Goal: Task Accomplishment & Management: Manage account settings

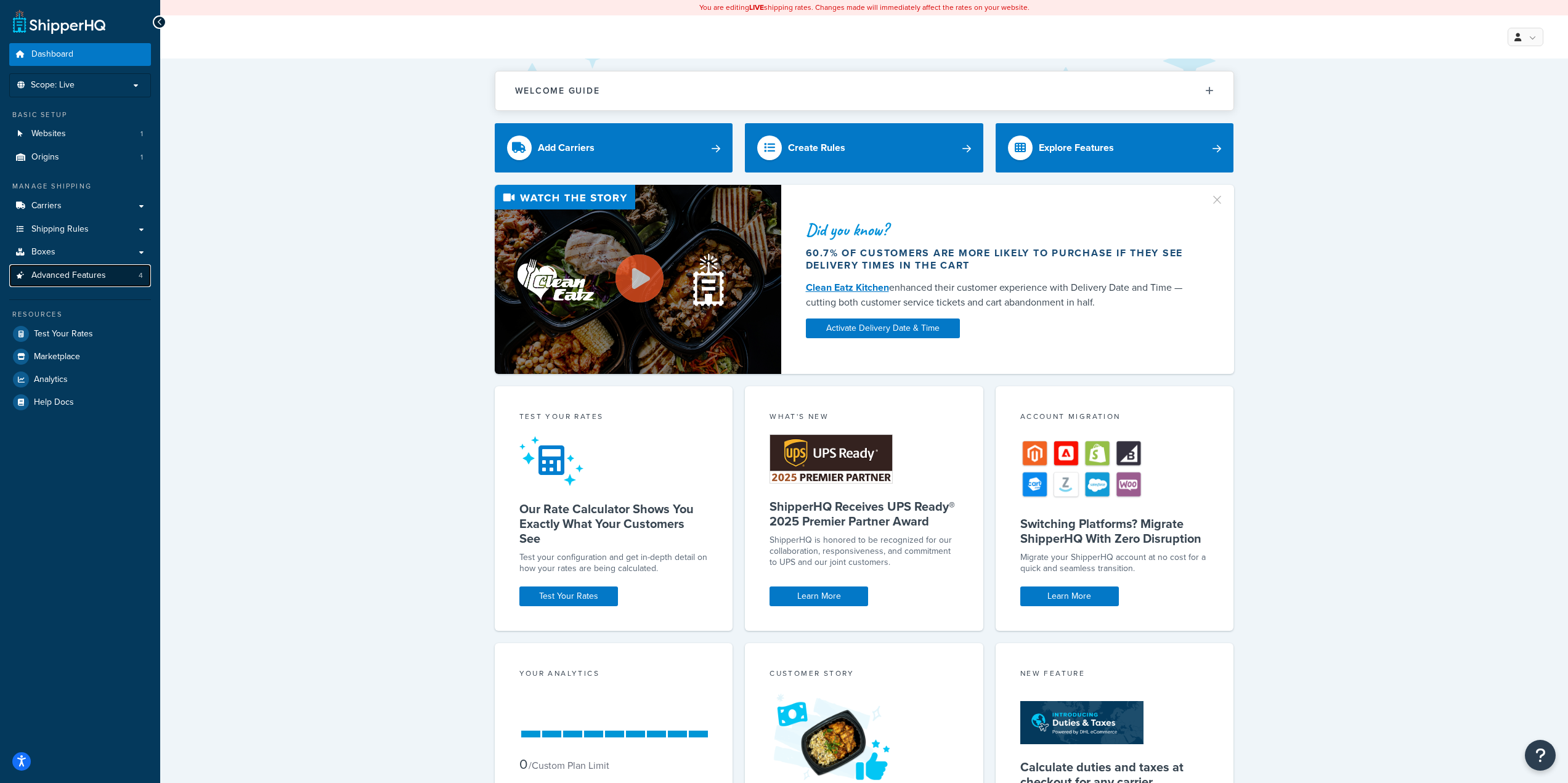
click at [60, 276] on span "Advanced Features" at bounding box center [68, 275] width 74 height 11
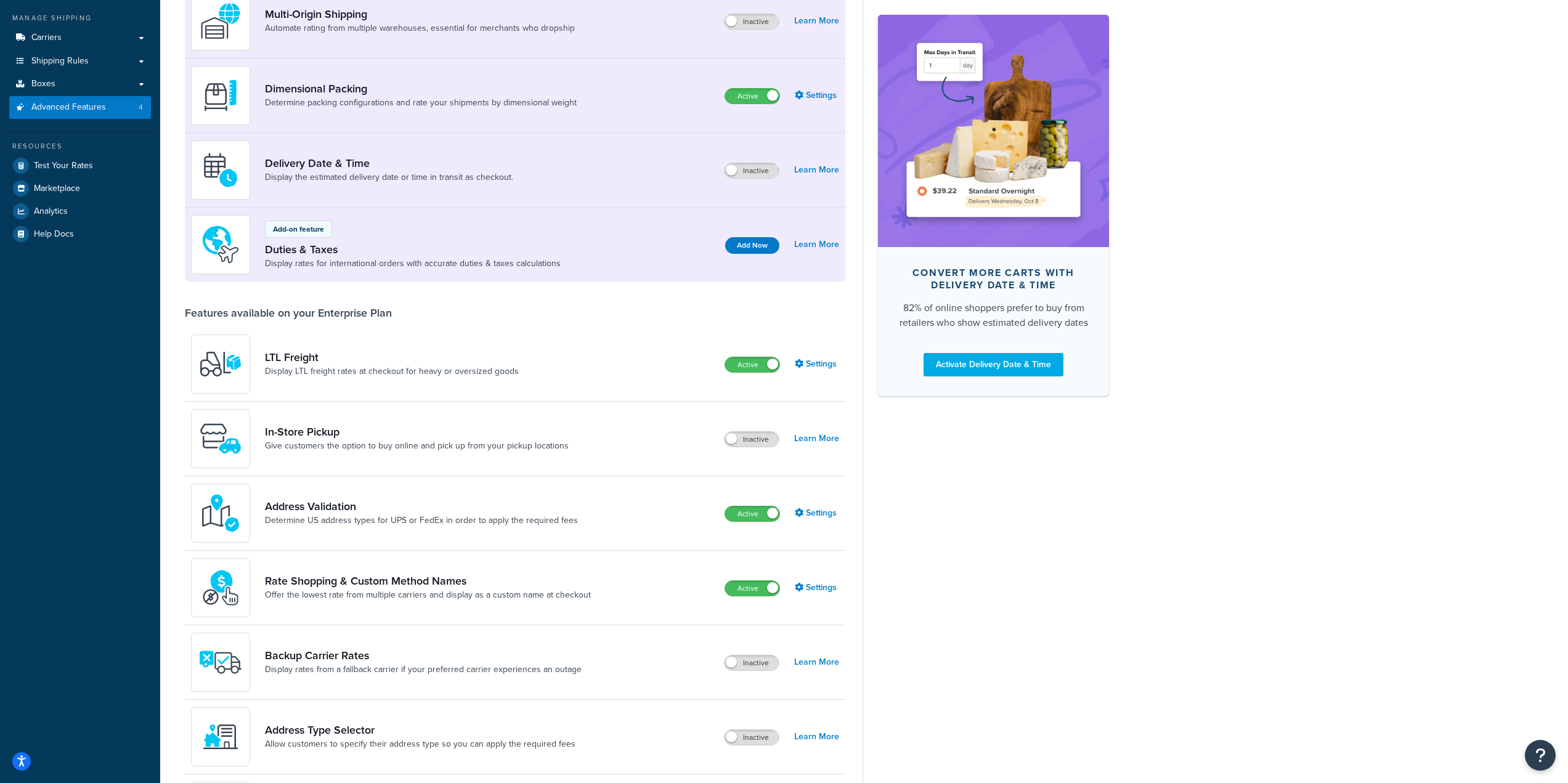
scroll to position [185, 0]
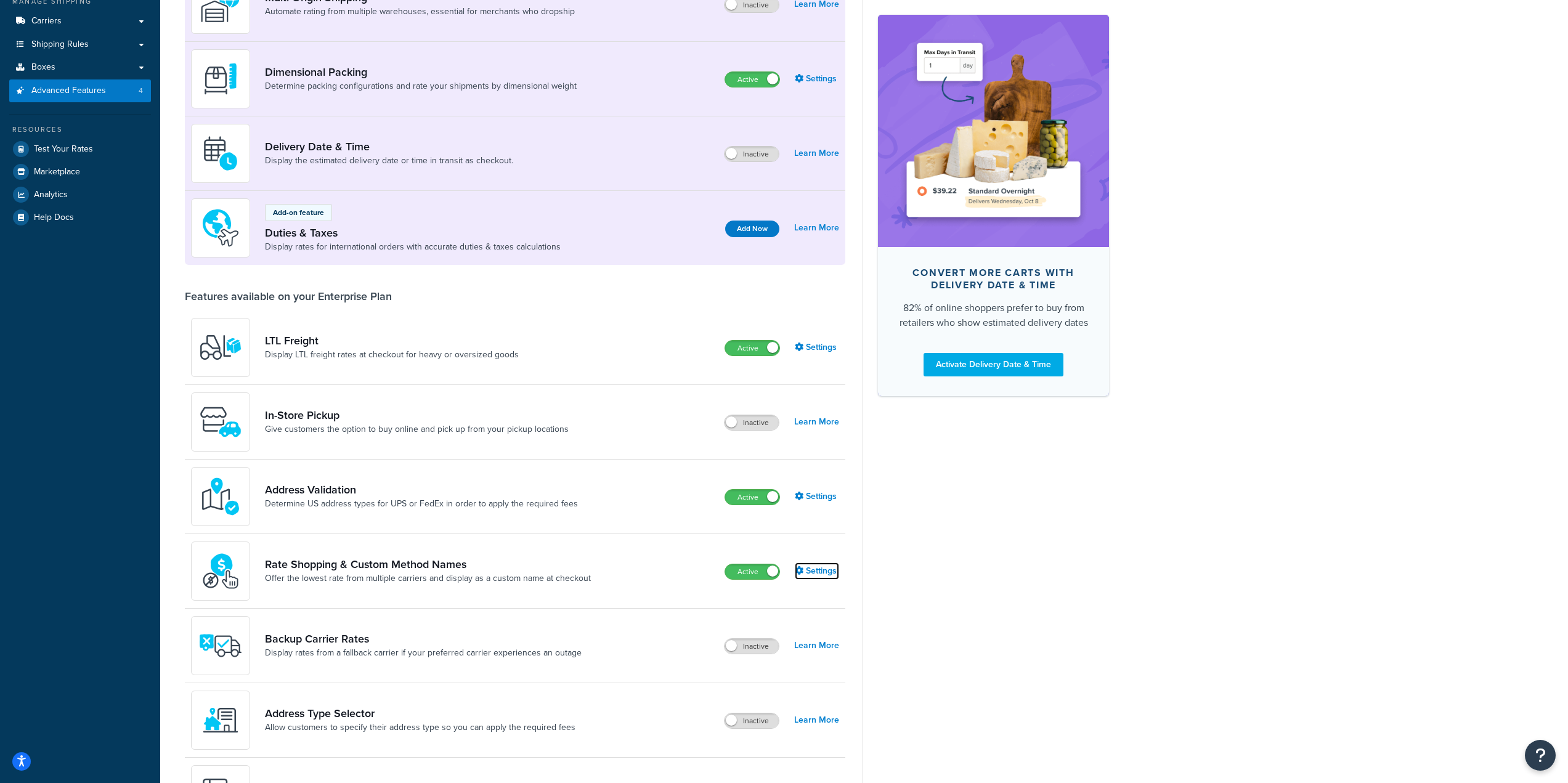
click at [814, 571] on link "Settings" at bounding box center [817, 570] width 44 height 17
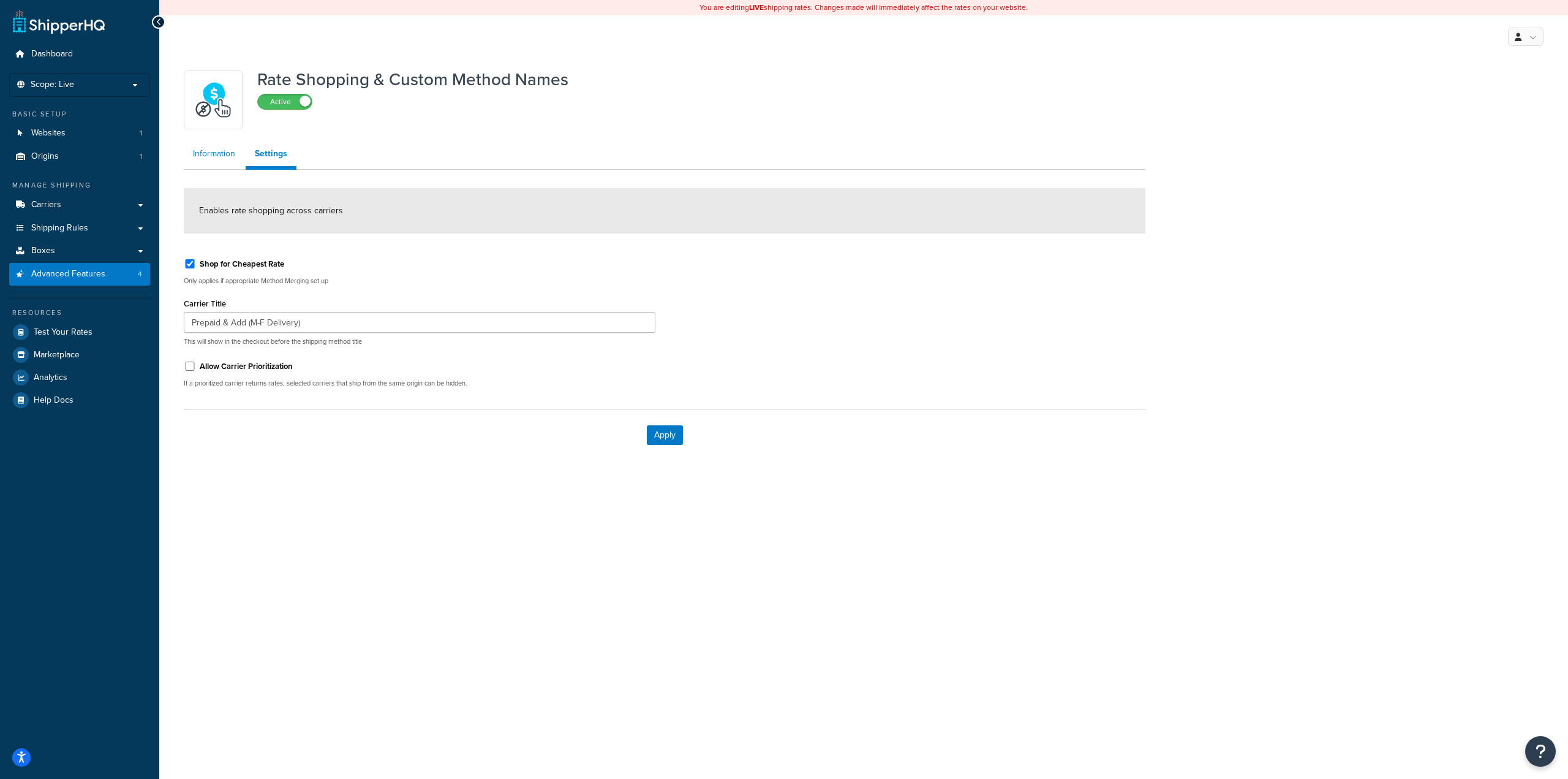
click at [219, 160] on link "Information" at bounding box center [214, 154] width 61 height 25
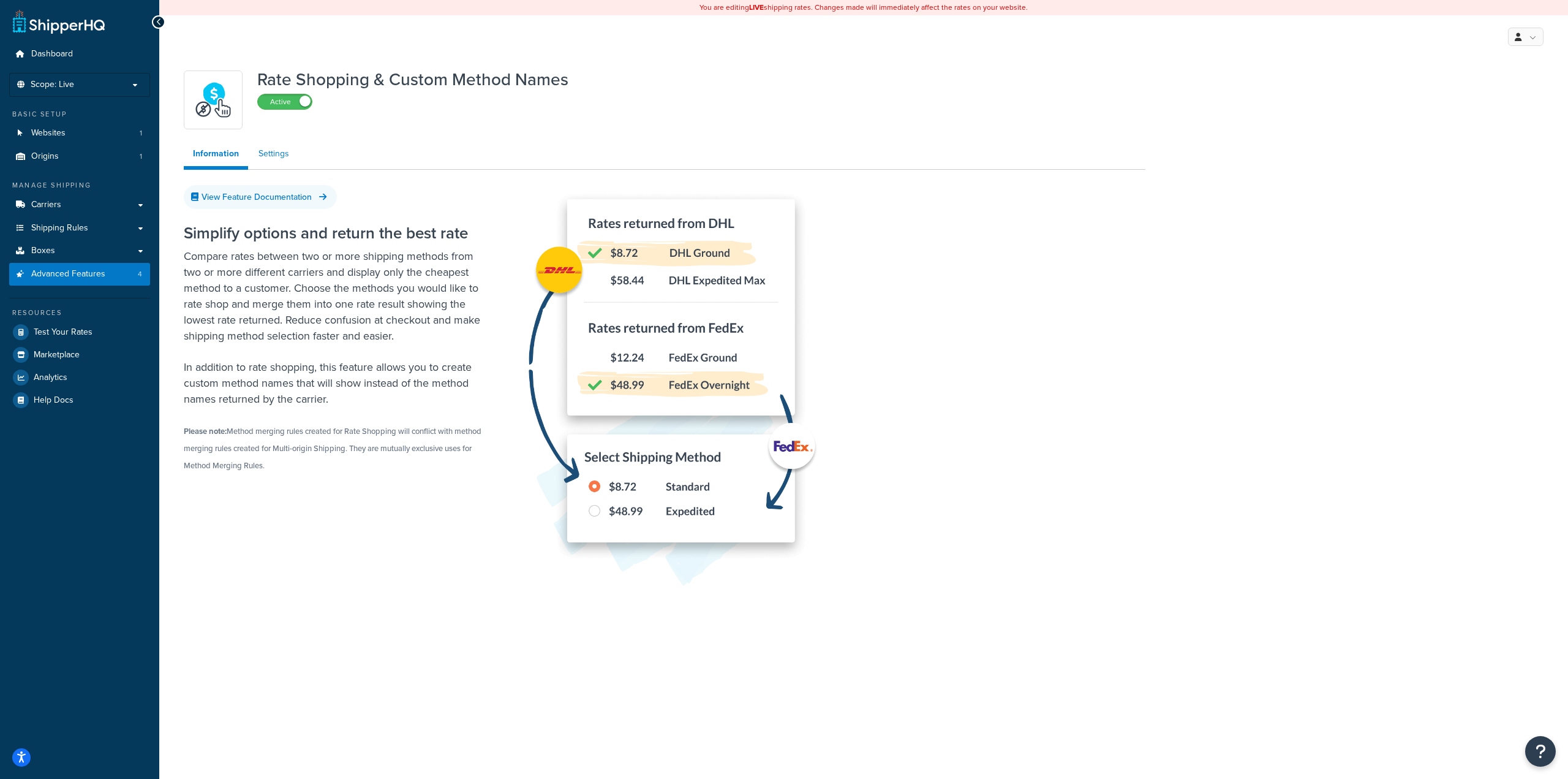
click at [294, 150] on link "Settings" at bounding box center [274, 154] width 49 height 25
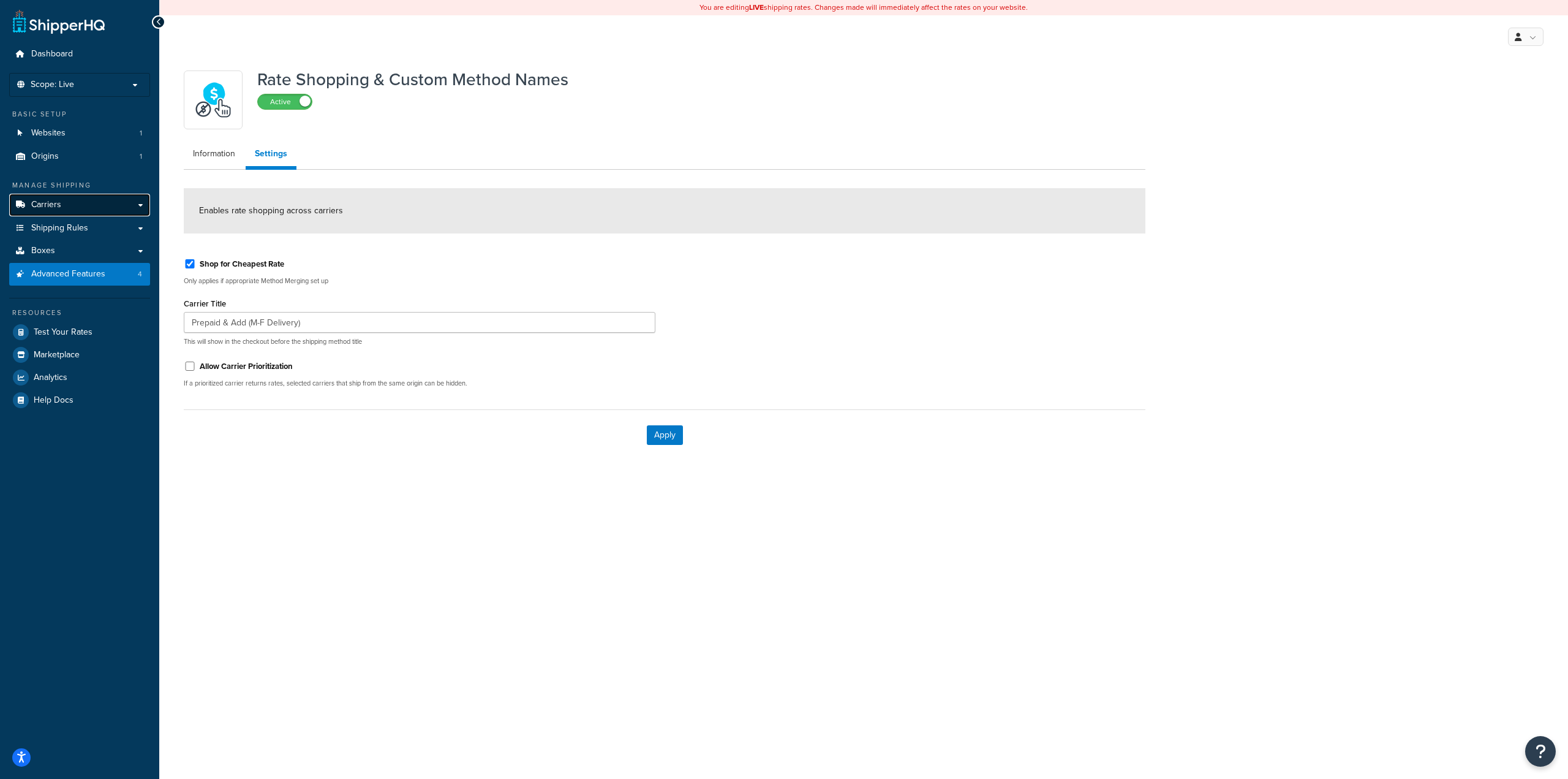
click at [31, 209] on span "Carriers" at bounding box center [46, 205] width 30 height 11
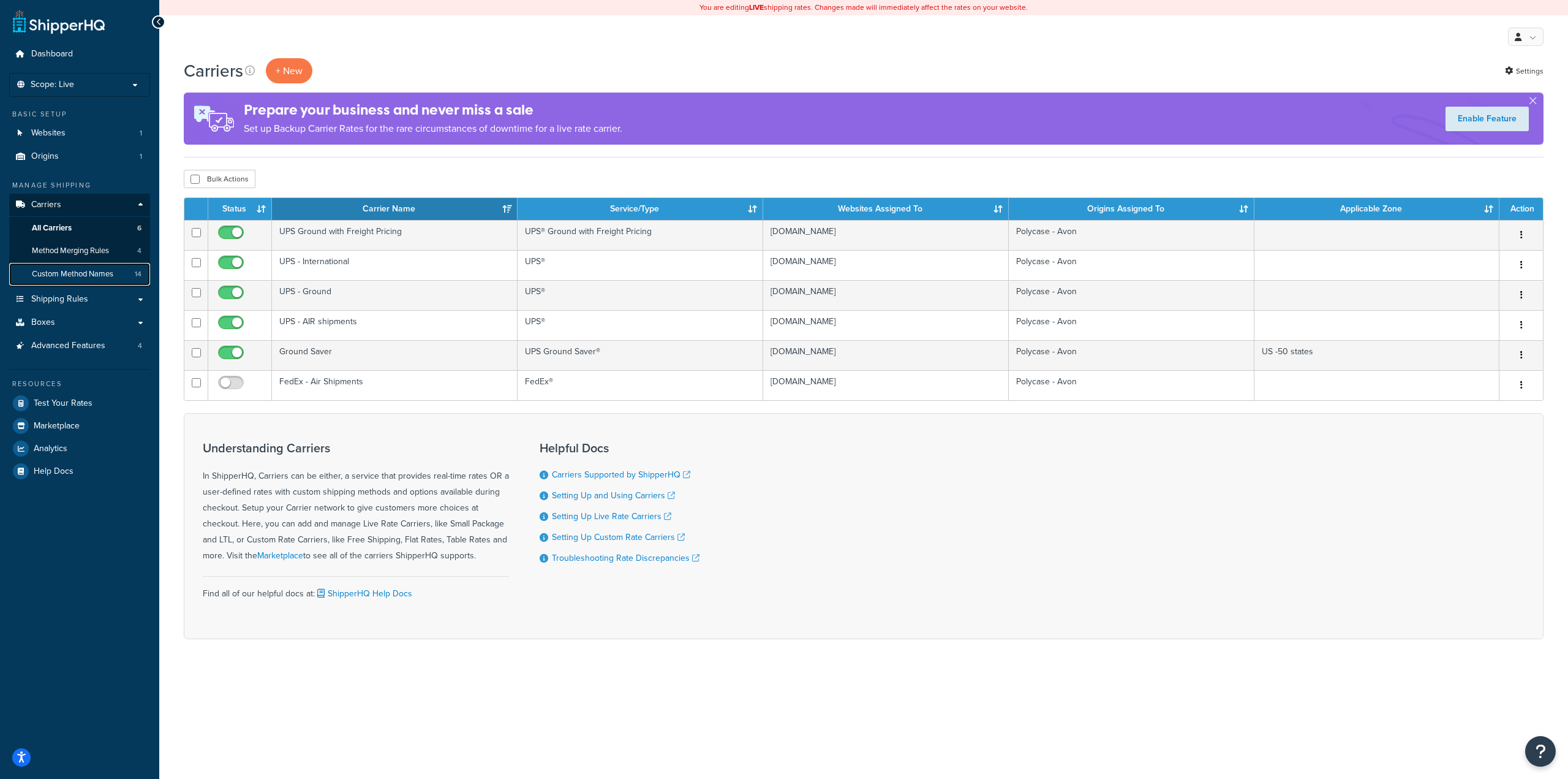
click at [73, 278] on span "Custom Method Names" at bounding box center [72, 274] width 81 height 11
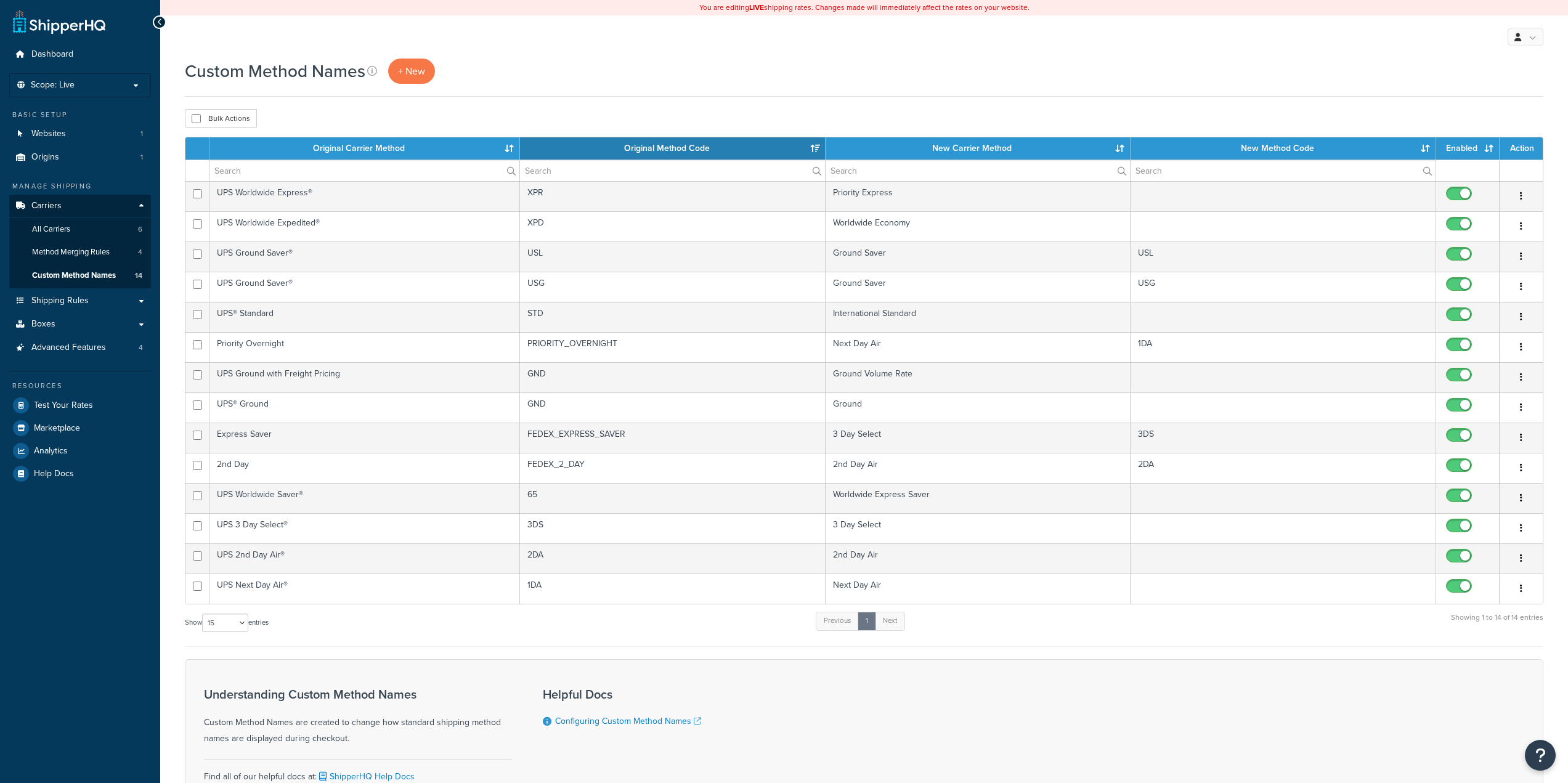
select select "15"
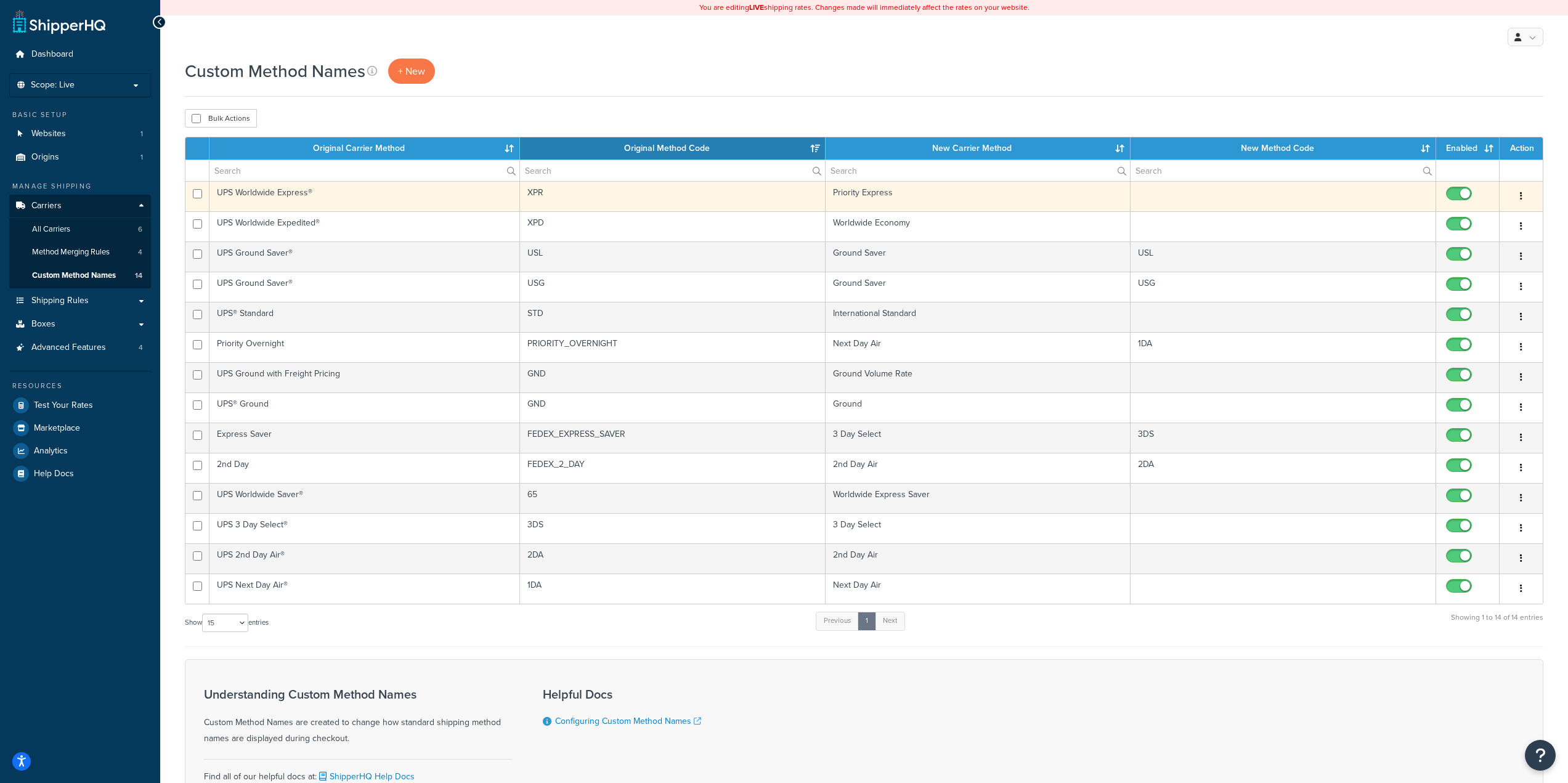
click at [1522, 198] on button "button" at bounding box center [1520, 197] width 17 height 19
click at [1515, 221] on link "Edit" at bounding box center [1471, 221] width 97 height 26
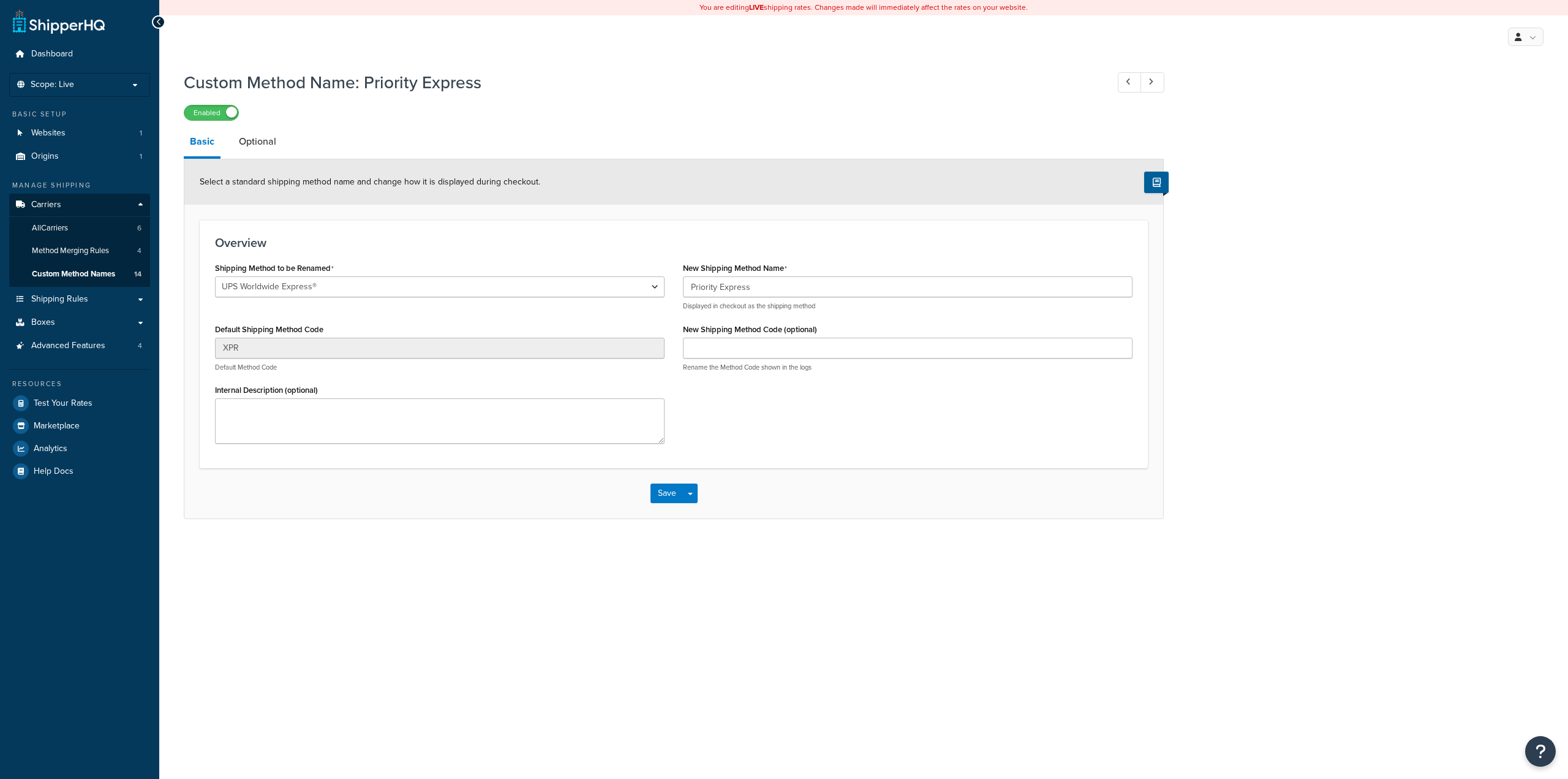
select select "497238"
click at [266, 139] on link "Optional" at bounding box center [257, 141] width 49 height 29
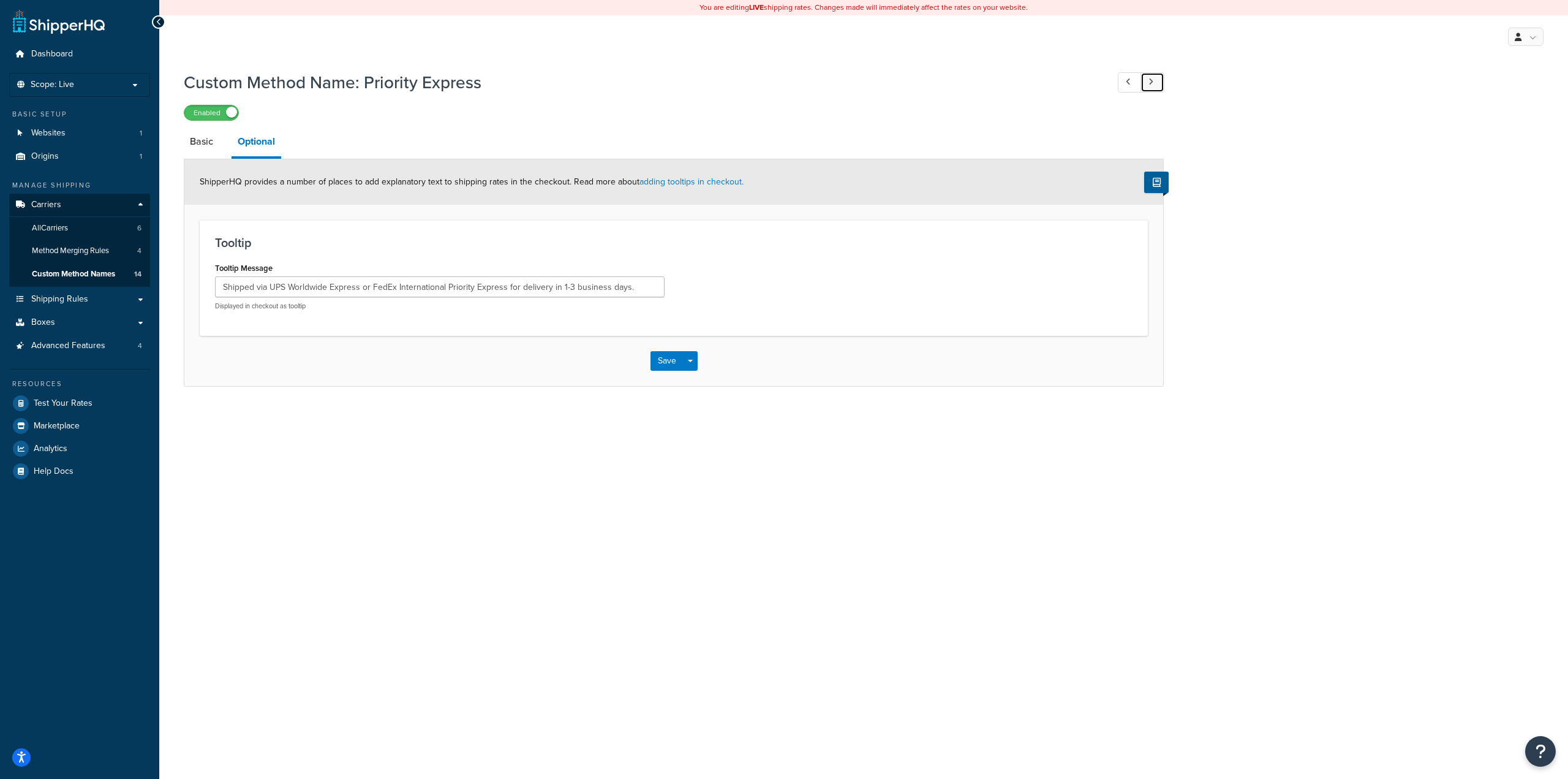
click at [1161, 84] on link at bounding box center [1152, 82] width 24 height 20
click at [63, 271] on span "Custom Method Names" at bounding box center [73, 274] width 84 height 11
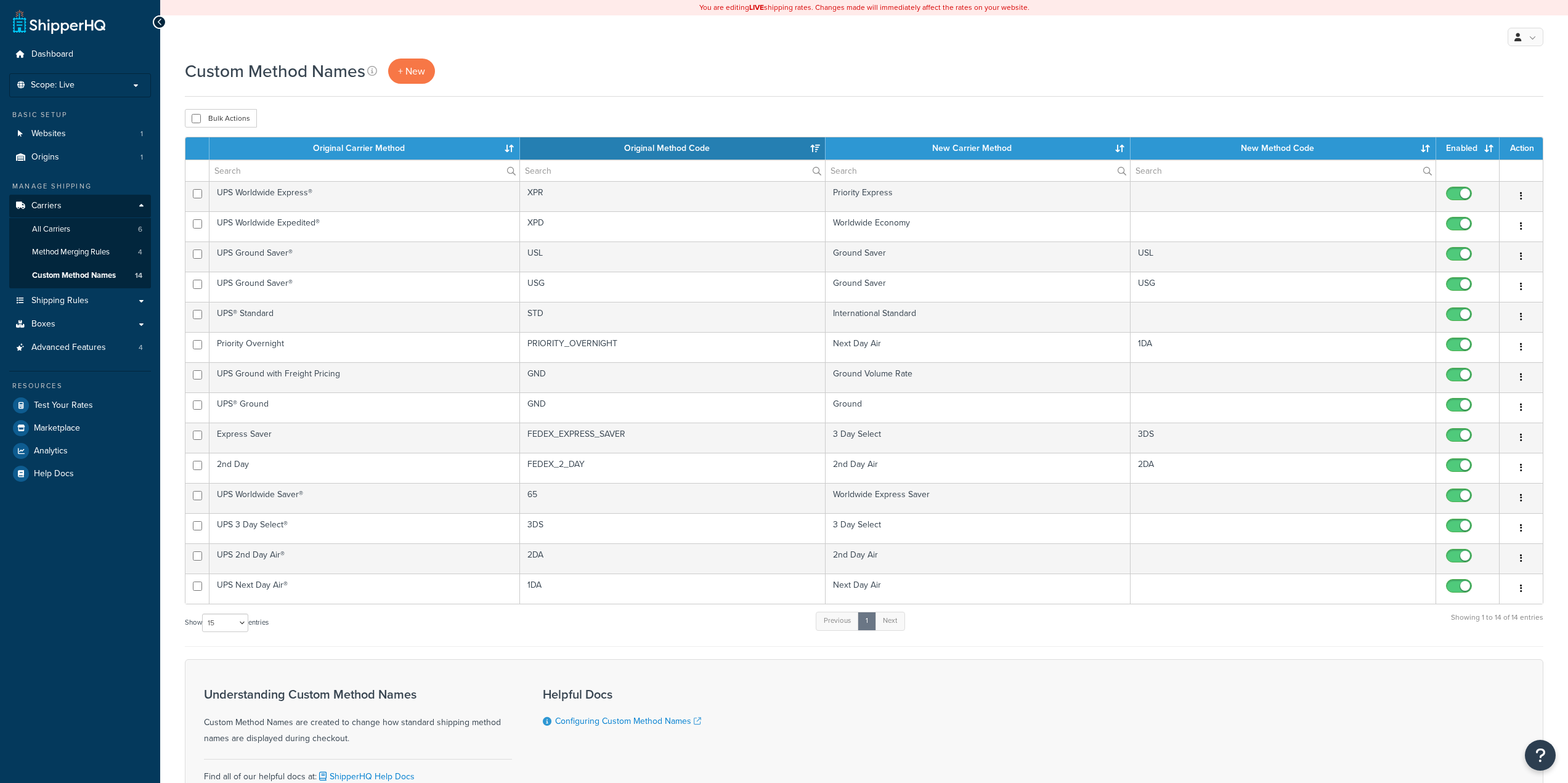
select select "15"
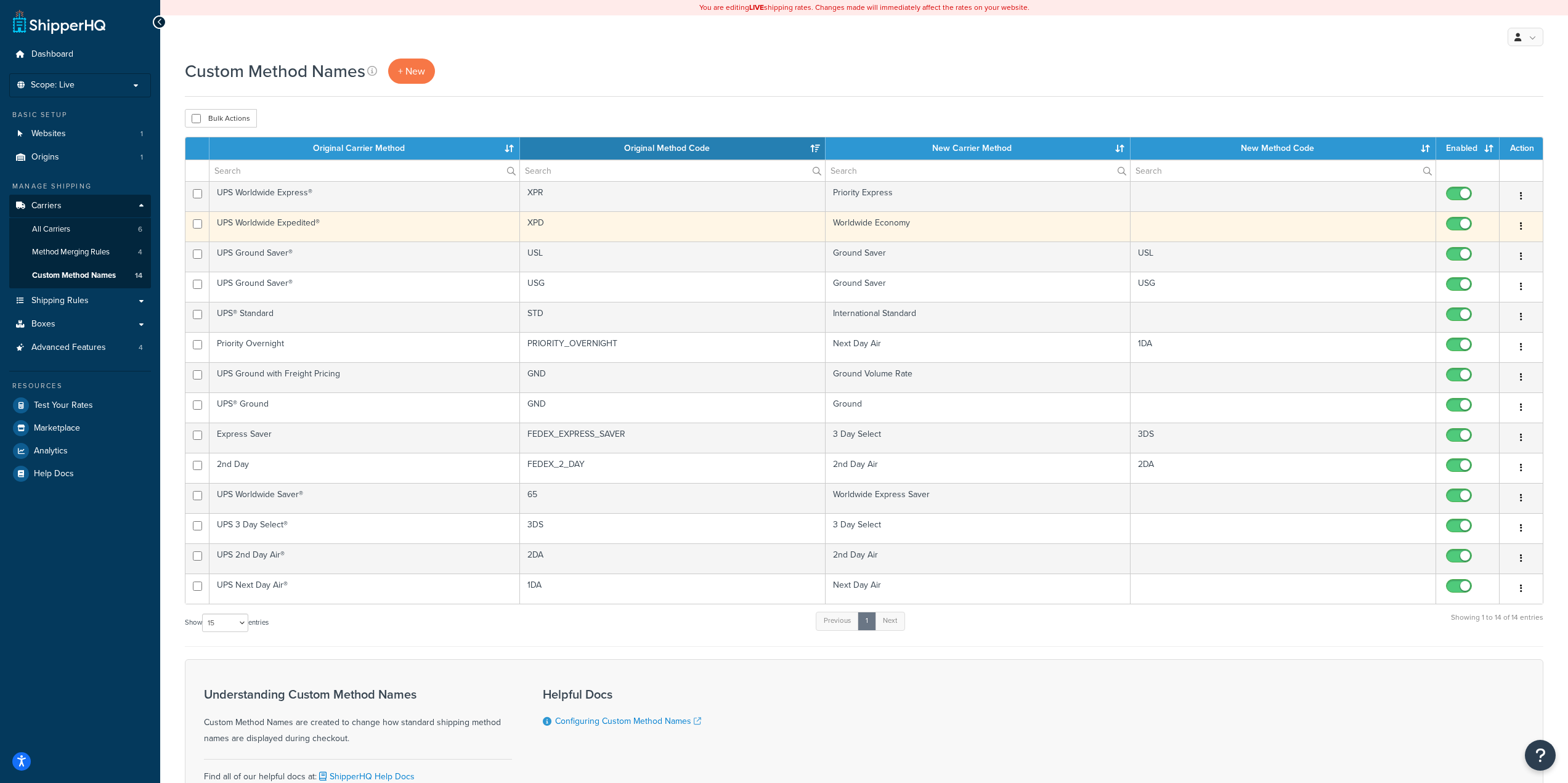
click at [1519, 225] on button "button" at bounding box center [1520, 227] width 17 height 19
click at [1512, 248] on link "Edit" at bounding box center [1471, 252] width 97 height 26
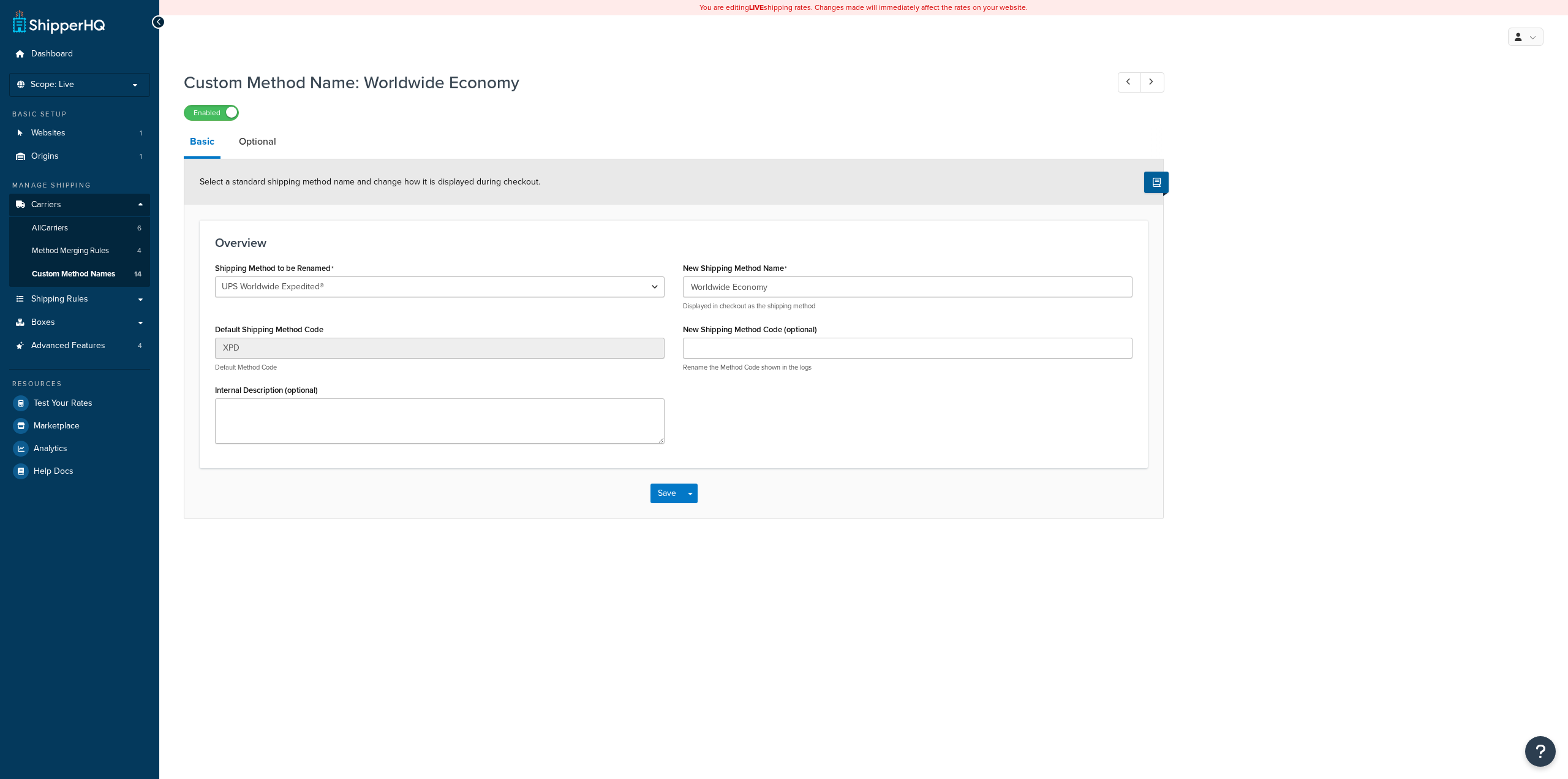
select select "497239"
click at [278, 142] on link "Optional" at bounding box center [257, 141] width 49 height 29
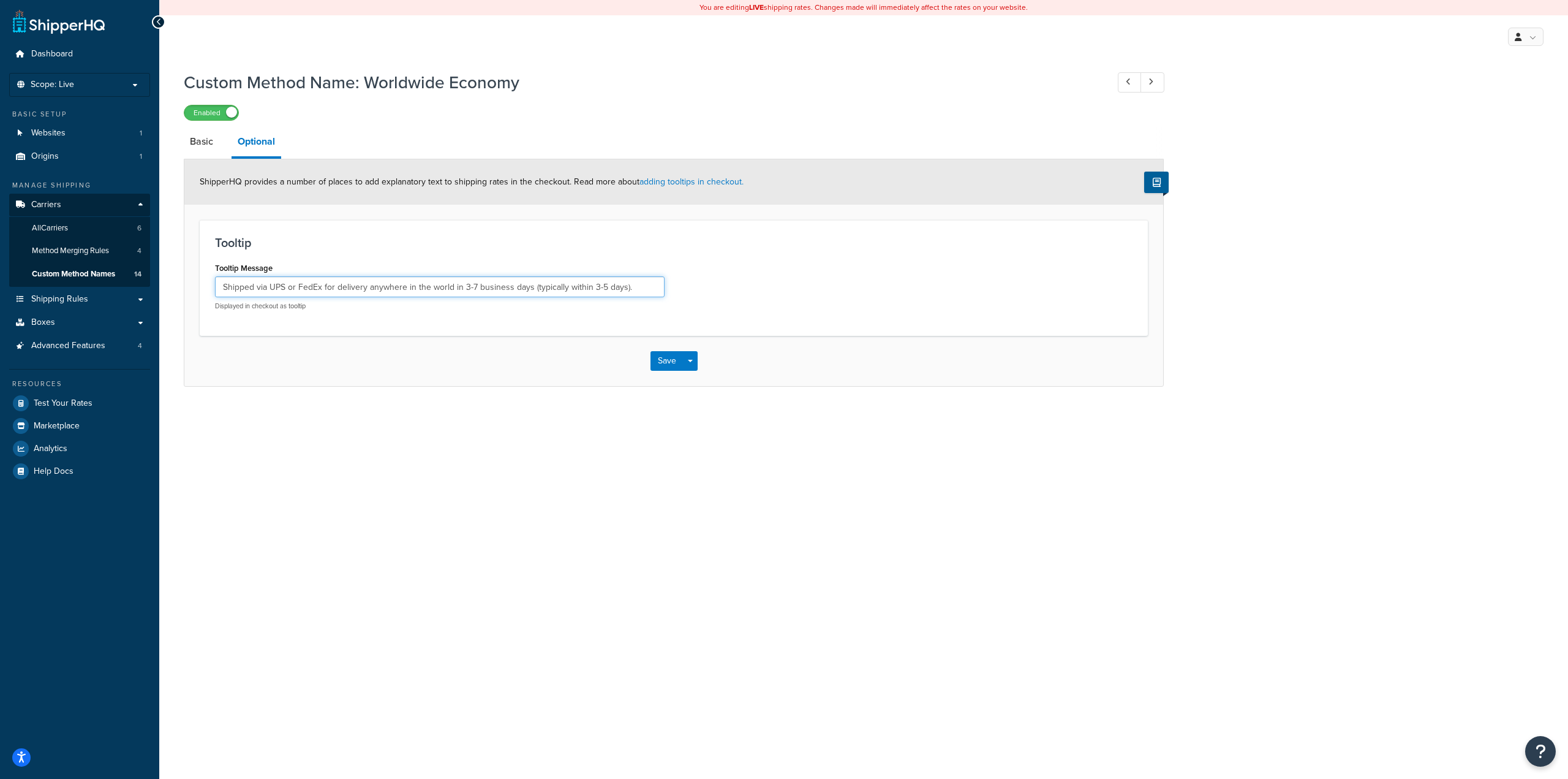
drag, startPoint x: 530, startPoint y: 288, endPoint x: 625, endPoint y: 285, distance: 95.0
click at [625, 285] on input "Shipped via UPS or FedEx for delivery anywhere in the world in 3-7 business day…" at bounding box center [440, 287] width 449 height 21
type input "Shipped via UPS or FedEx for delivery anywhere in the world in 3-7 business day…"
click at [690, 361] on span "button" at bounding box center [691, 360] width 5 height 3
drag, startPoint x: 550, startPoint y: 293, endPoint x: 92, endPoint y: 283, distance: 458.1
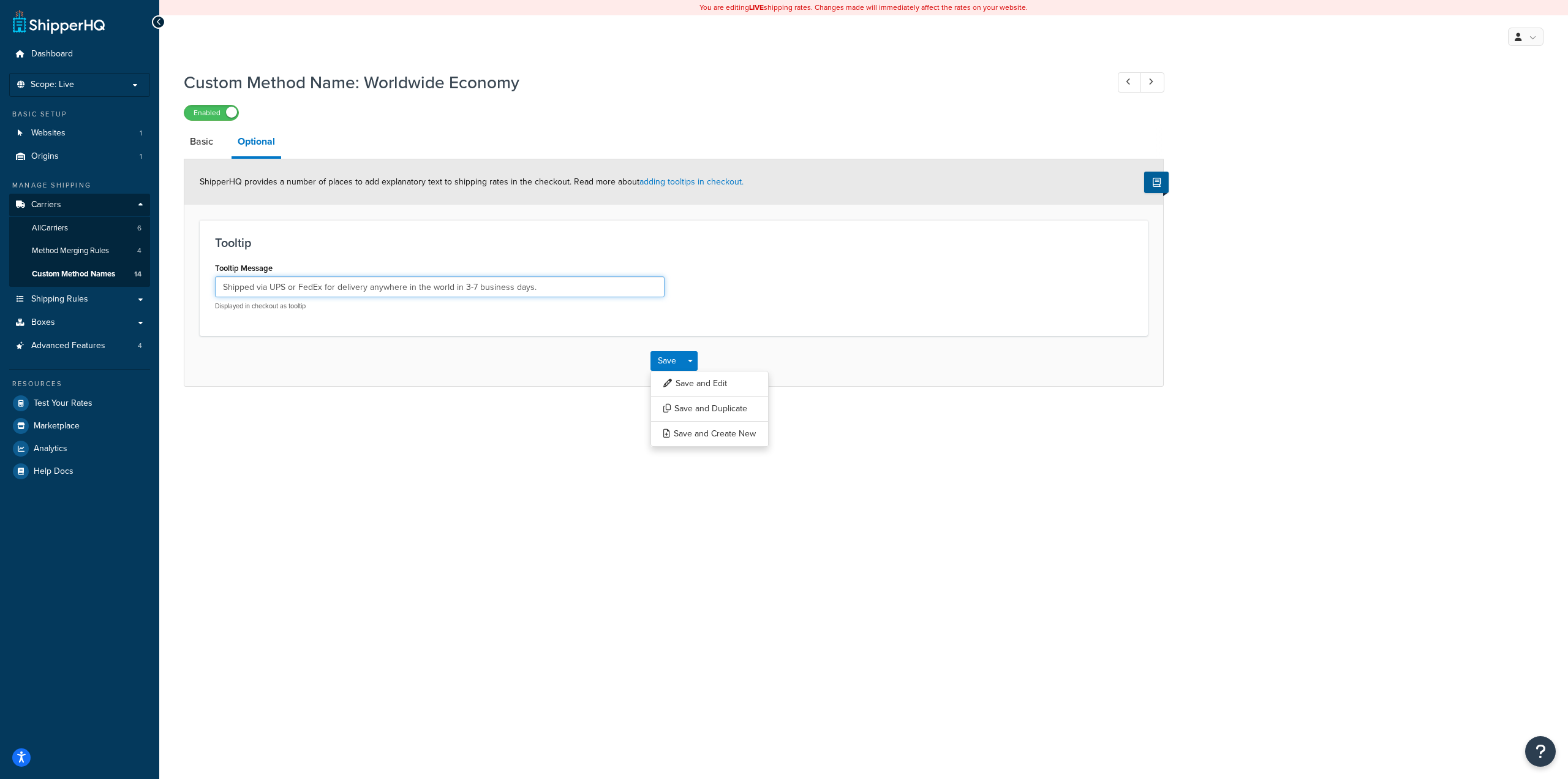
click at [92, 284] on div "Dashboard Scope: Live Basic Setup Websites 1 Origins 1 Manage Shipping Carriers…" at bounding box center [784, 390] width 1568 height 779
click at [717, 390] on button "Save and Edit" at bounding box center [710, 383] width 118 height 26
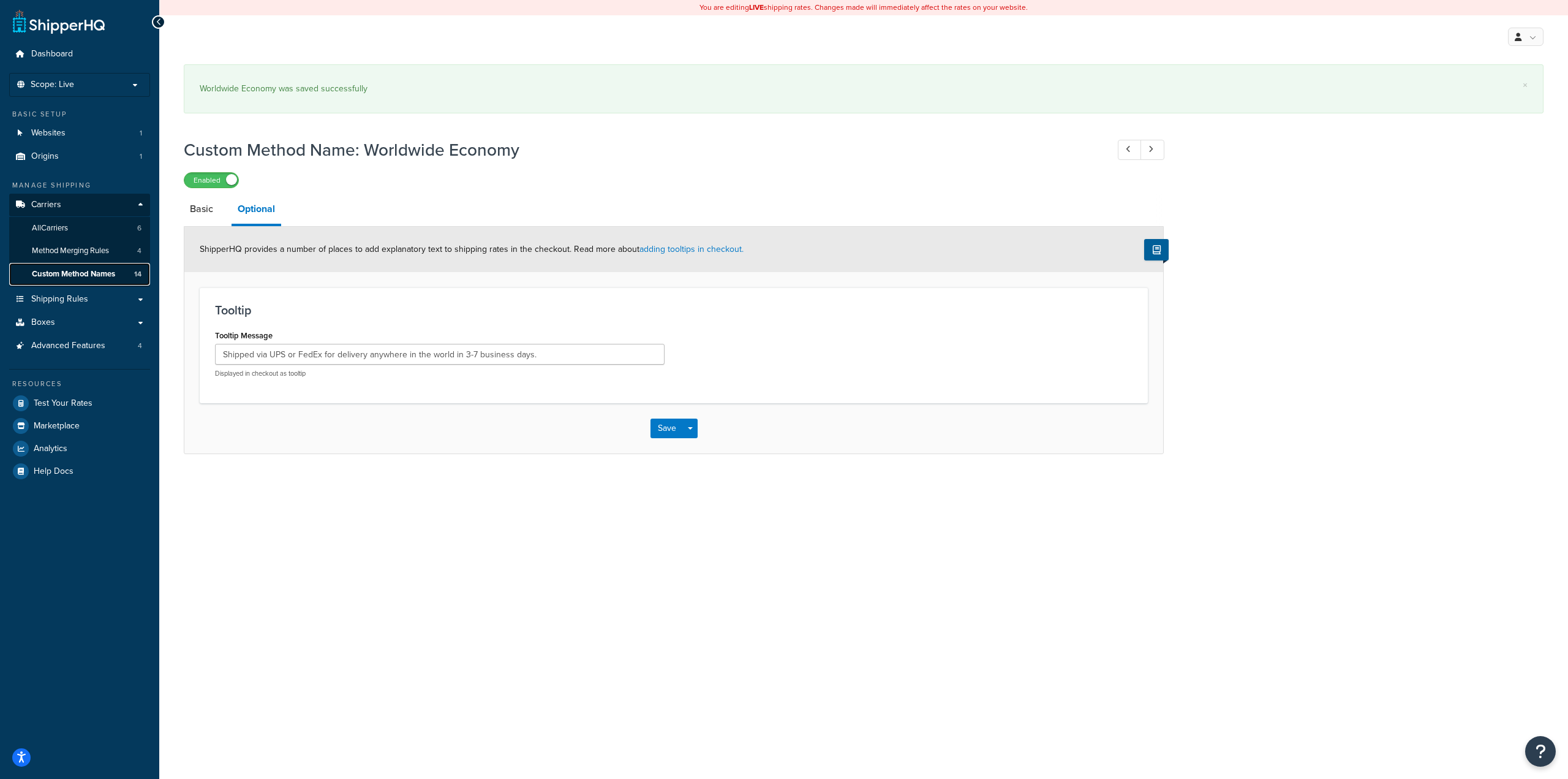
click at [53, 276] on span "Custom Method Names" at bounding box center [73, 274] width 84 height 11
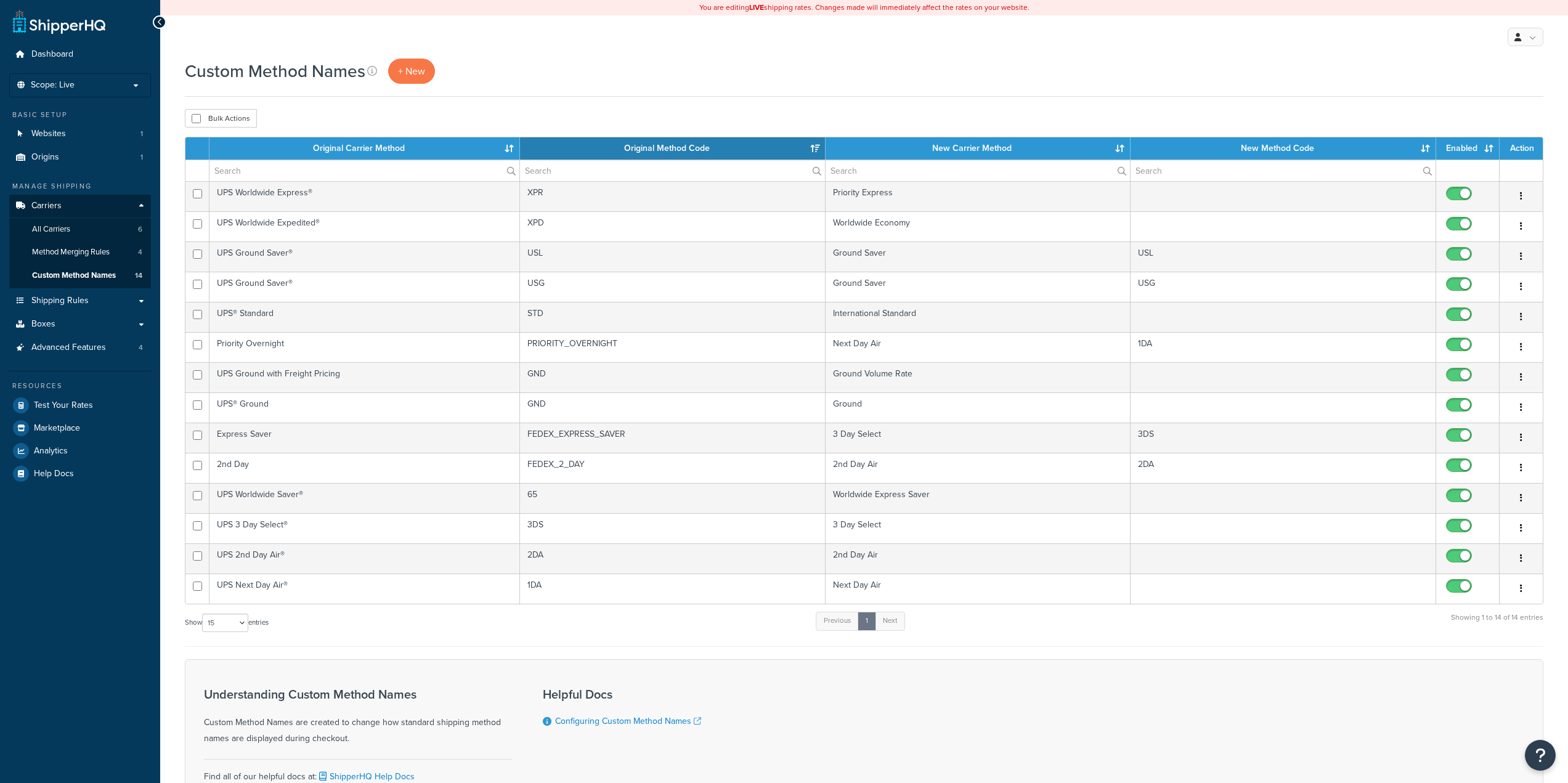
select select "15"
